Goal: Register for event/course

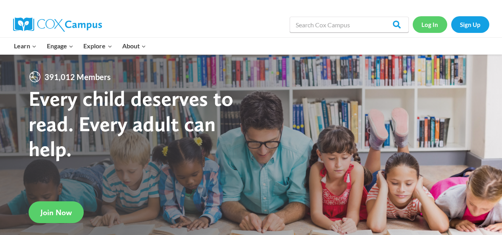
click at [432, 24] on link "Log In" at bounding box center [430, 24] width 35 height 16
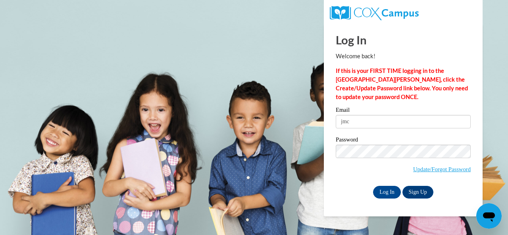
type input "[EMAIL_ADDRESS][DOMAIN_NAME]"
click at [385, 191] on input "Log In" at bounding box center [387, 192] width 28 height 13
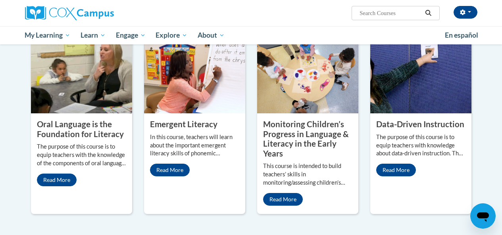
scroll to position [625, 0]
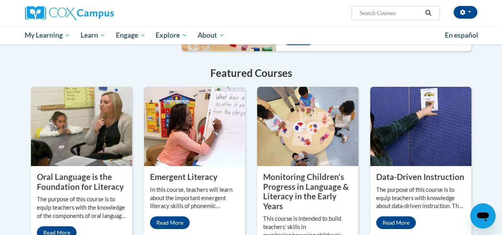
click at [395, 113] on img at bounding box center [420, 126] width 101 height 79
click at [86, 104] on img at bounding box center [81, 126] width 101 height 79
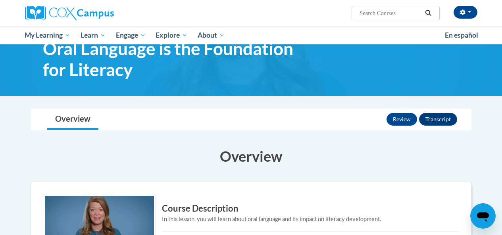
scroll to position [18, 0]
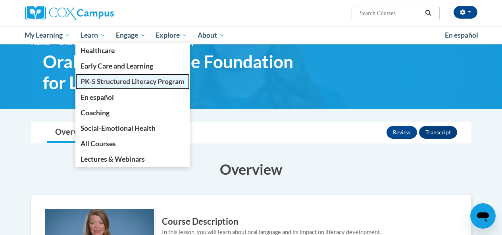
click at [113, 81] on span "PK-5 Structured Literacy Program" at bounding box center [133, 81] width 104 height 8
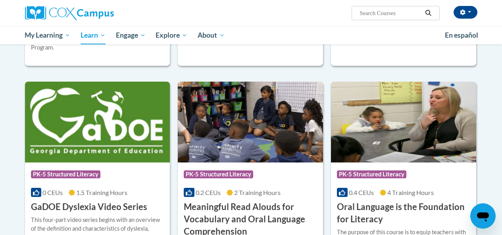
scroll to position [410, 0]
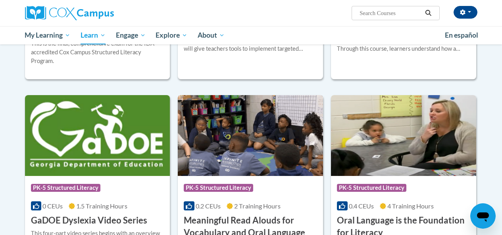
click at [242, 135] on img at bounding box center [250, 135] width 145 height 81
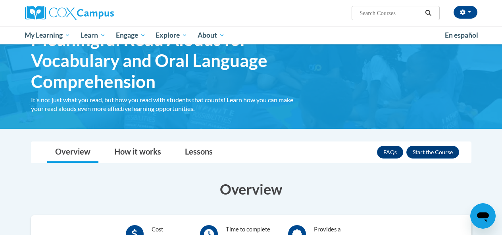
scroll to position [27, 0]
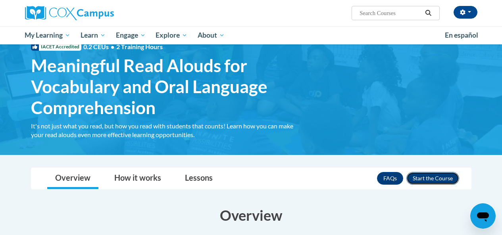
click at [423, 178] on button "Enroll" at bounding box center [432, 178] width 53 height 13
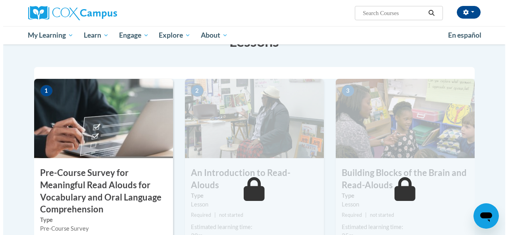
scroll to position [212, 0]
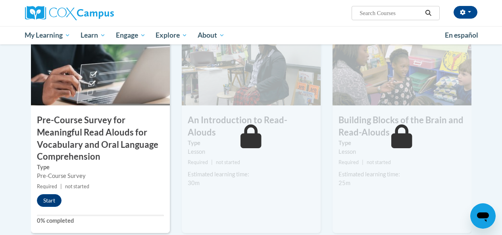
click at [110, 79] on img at bounding box center [100, 65] width 139 height 79
click at [47, 203] on button "Start" at bounding box center [49, 200] width 25 height 13
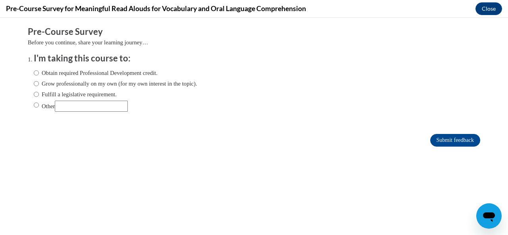
scroll to position [0, 0]
click at [34, 71] on input "Obtain required Professional Development credit." at bounding box center [36, 73] width 5 height 9
radio input "true"
click at [431, 140] on input "Submit feedback" at bounding box center [455, 140] width 50 height 13
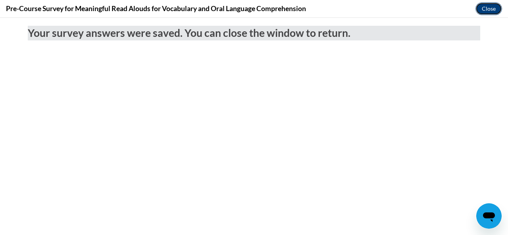
click at [487, 9] on button "Close" at bounding box center [488, 8] width 27 height 13
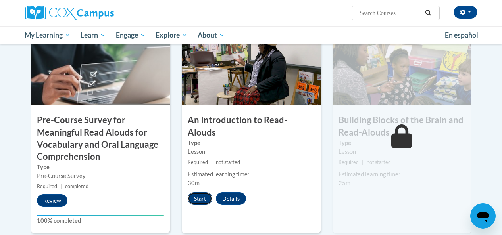
click at [199, 192] on button "Start" at bounding box center [200, 198] width 25 height 13
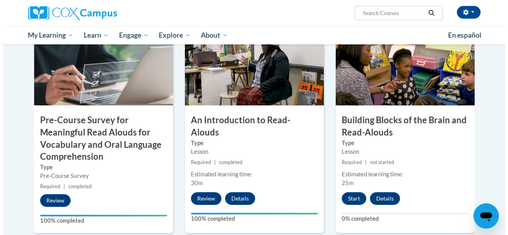
scroll to position [265, 0]
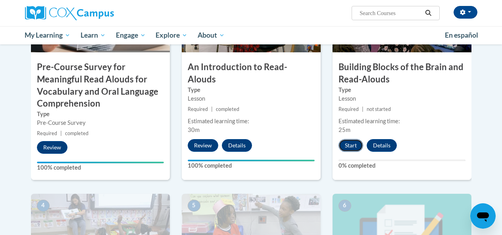
click at [347, 144] on button "Start" at bounding box center [351, 145] width 25 height 13
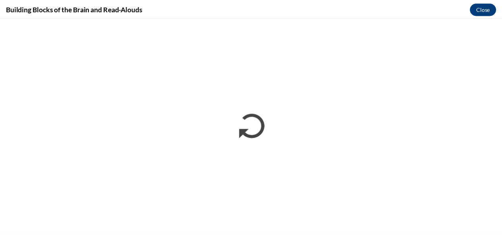
scroll to position [0, 0]
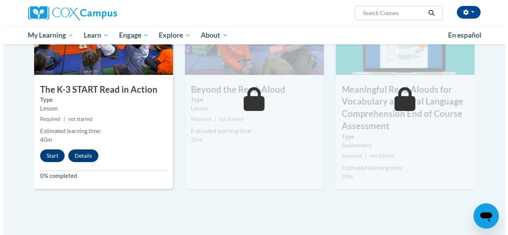
scroll to position [489, 0]
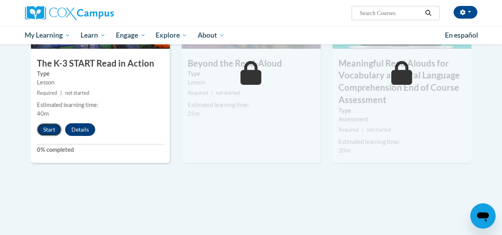
click at [52, 130] on button "Start" at bounding box center [49, 129] width 25 height 13
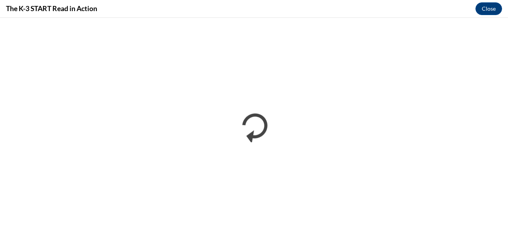
scroll to position [0, 0]
